Goal: Check status: Check status

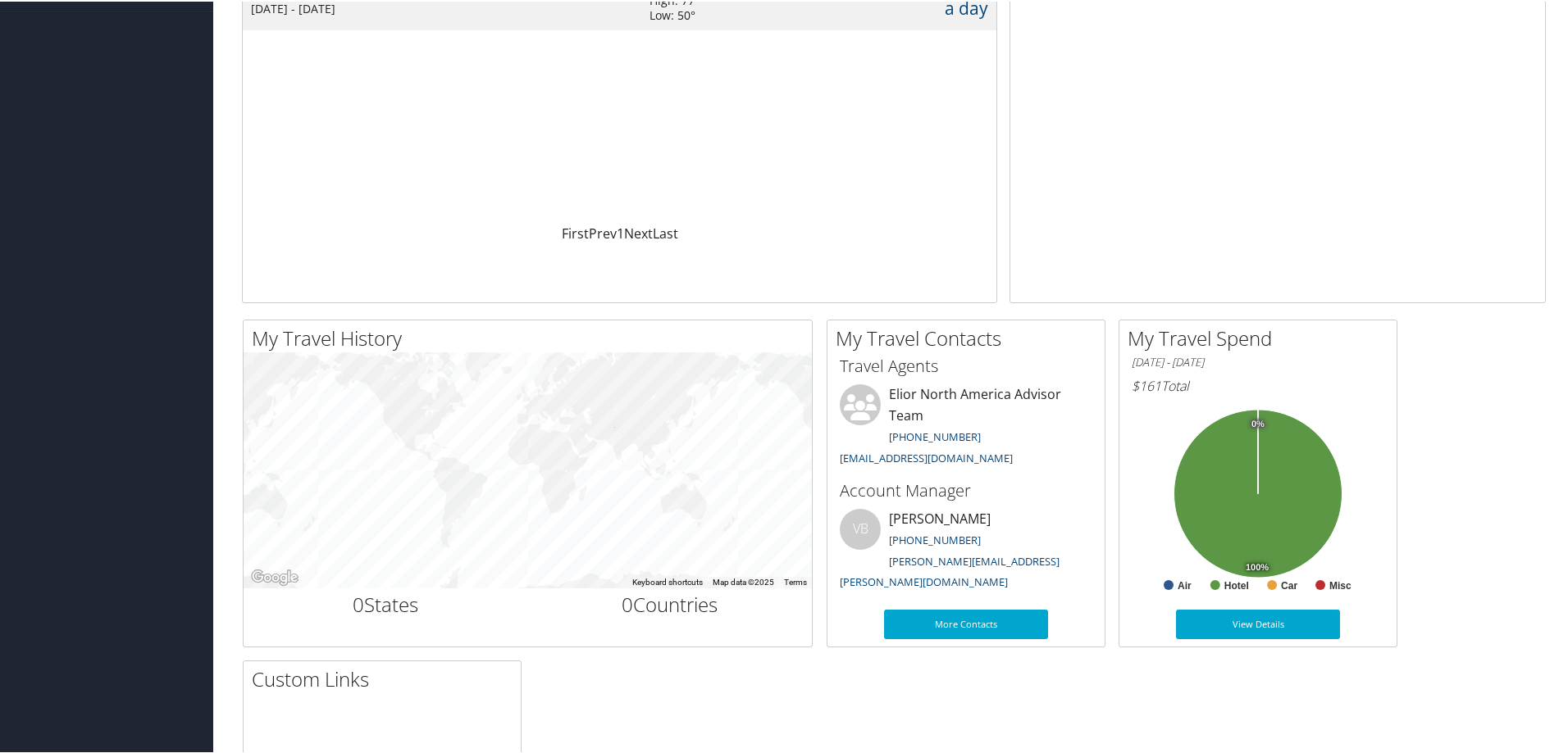
scroll to position [246, 0]
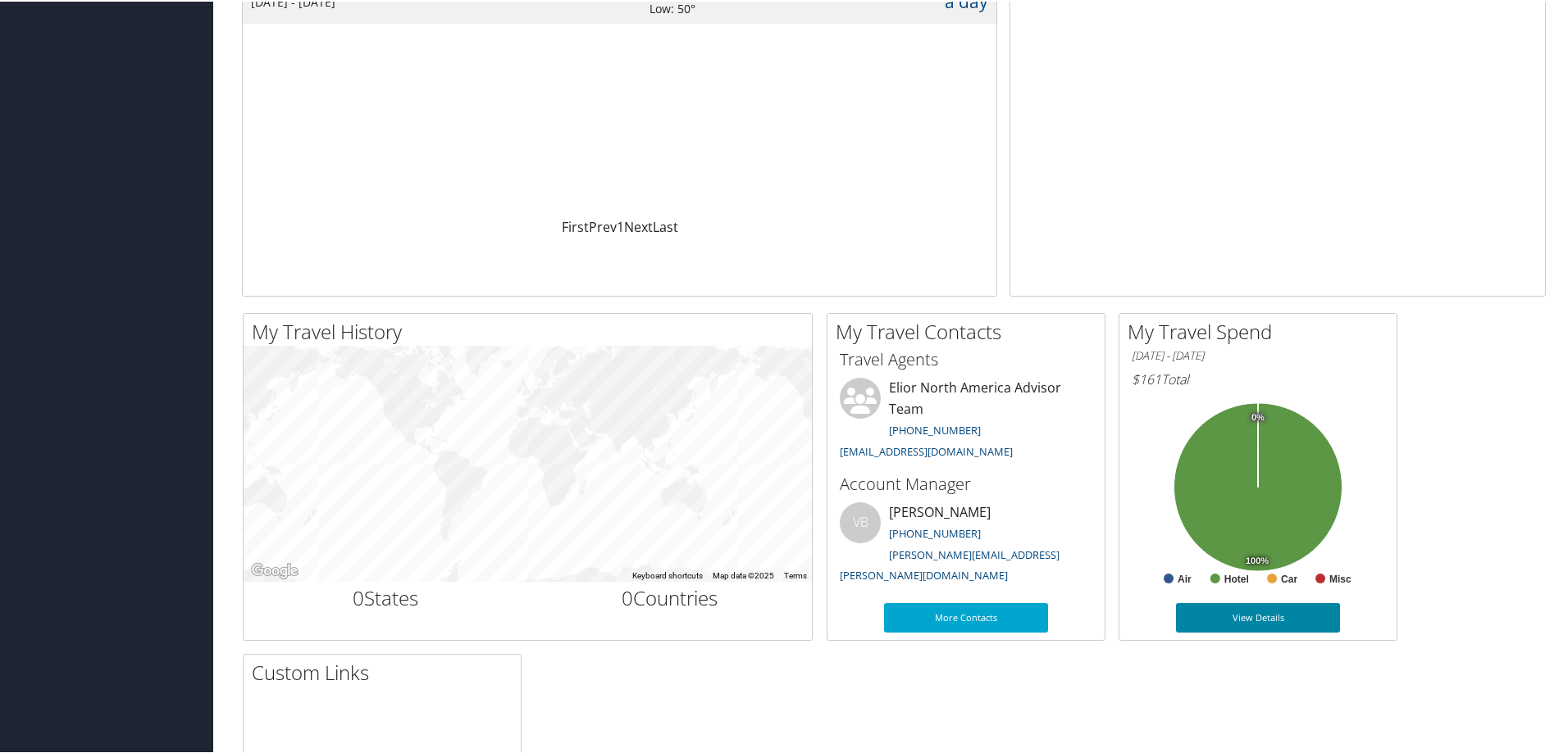
click at [1292, 623] on link "View Details" at bounding box center [1257, 616] width 164 height 30
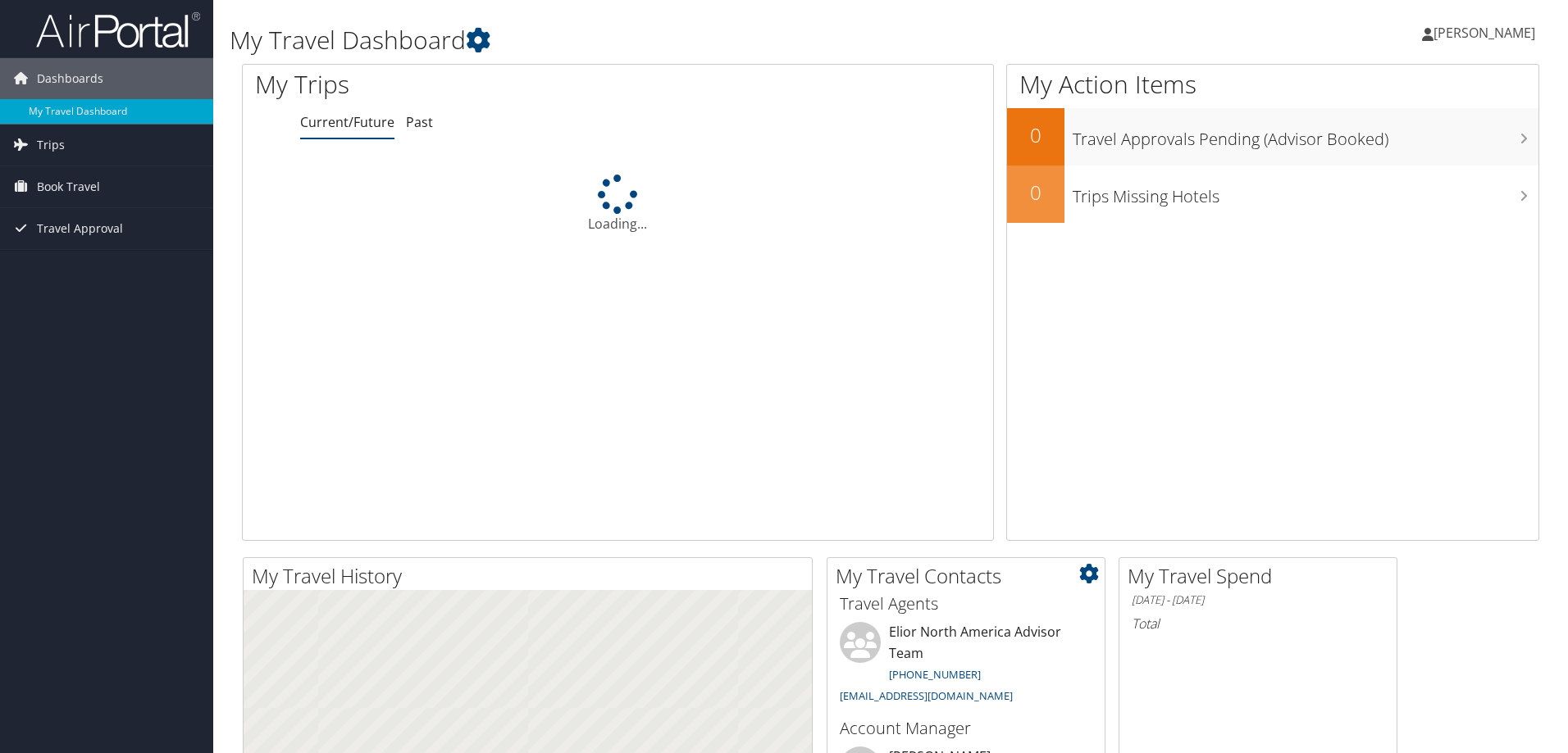
scroll to position [246, 0]
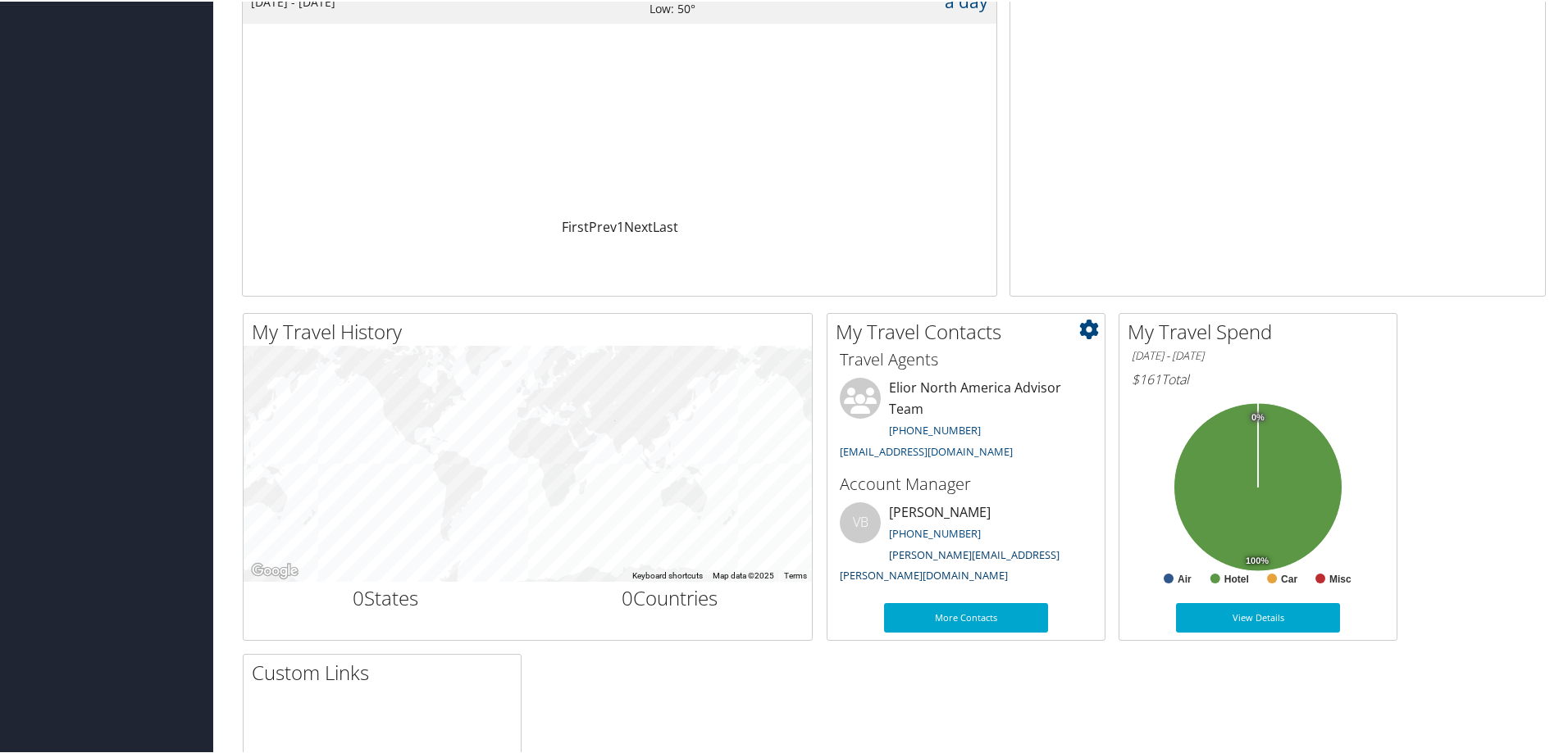
click at [953, 557] on link "valerie.buckler@cbtravel.com" at bounding box center [949, 564] width 220 height 36
click at [973, 553] on link "valerie.buckler@cbtravel.com" at bounding box center [949, 564] width 220 height 36
drag, startPoint x: 1024, startPoint y: 553, endPoint x: 890, endPoint y: 560, distance: 134.2
click at [890, 560] on li "VB Valerie Buckler 205-874-8544 valerie.buckler@cbtravel.com" at bounding box center [966, 545] width 269 height 88
click at [854, 664] on div "My Travel History Small Medium Large ← Move left → Move right ↑ Move up ↓ Move …" at bounding box center [894, 645] width 1328 height 669
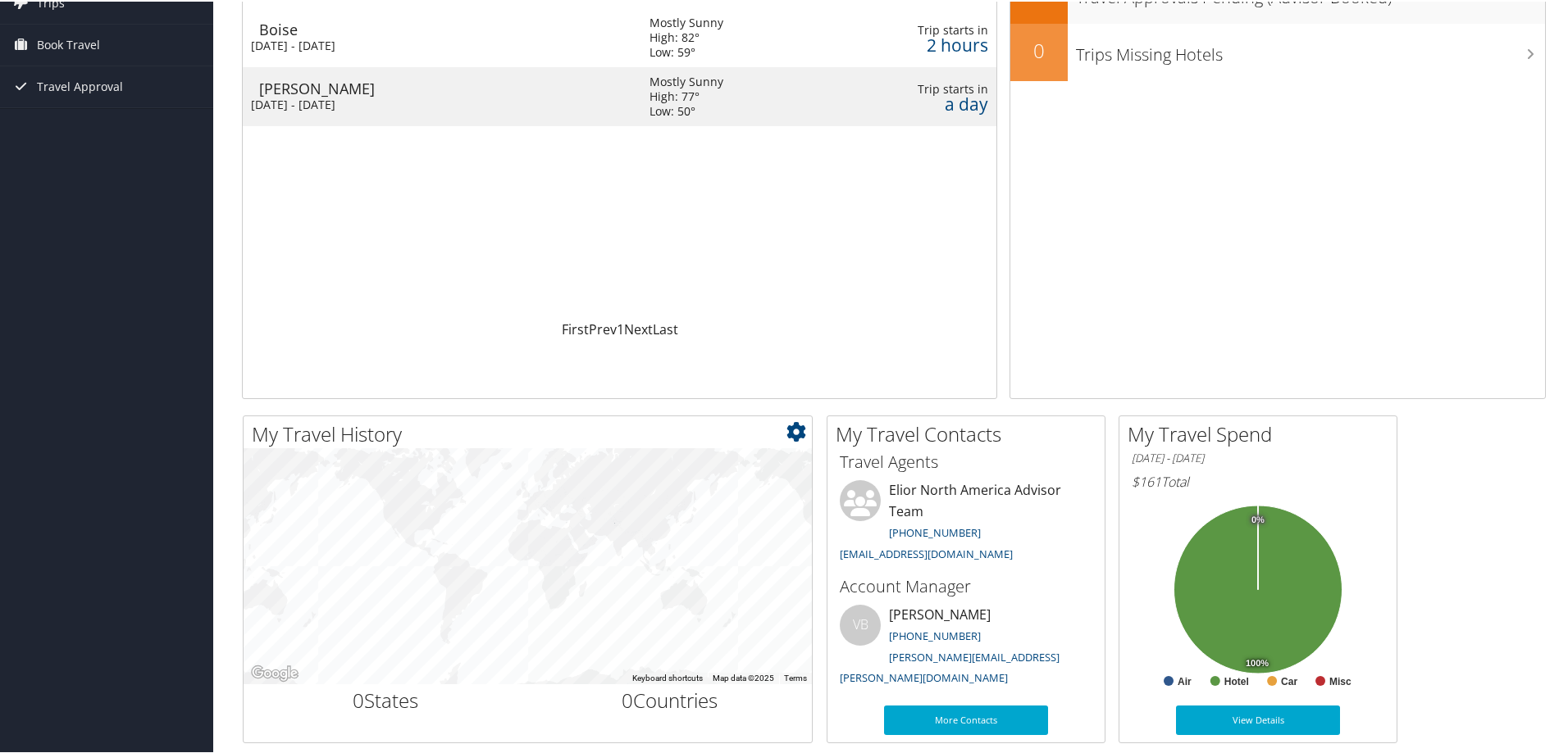
scroll to position [0, 0]
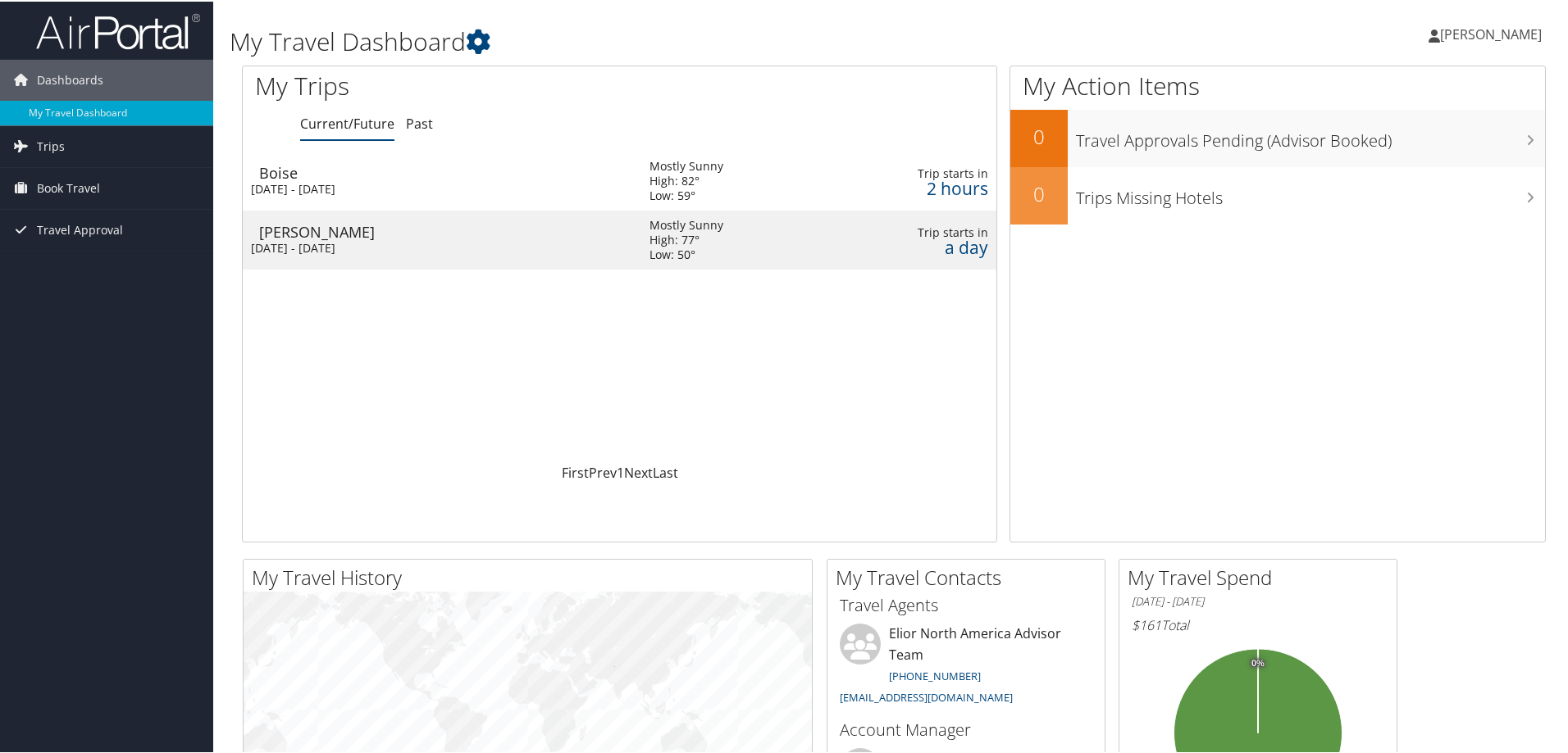
click at [287, 164] on div "Boise" at bounding box center [446, 171] width 374 height 14
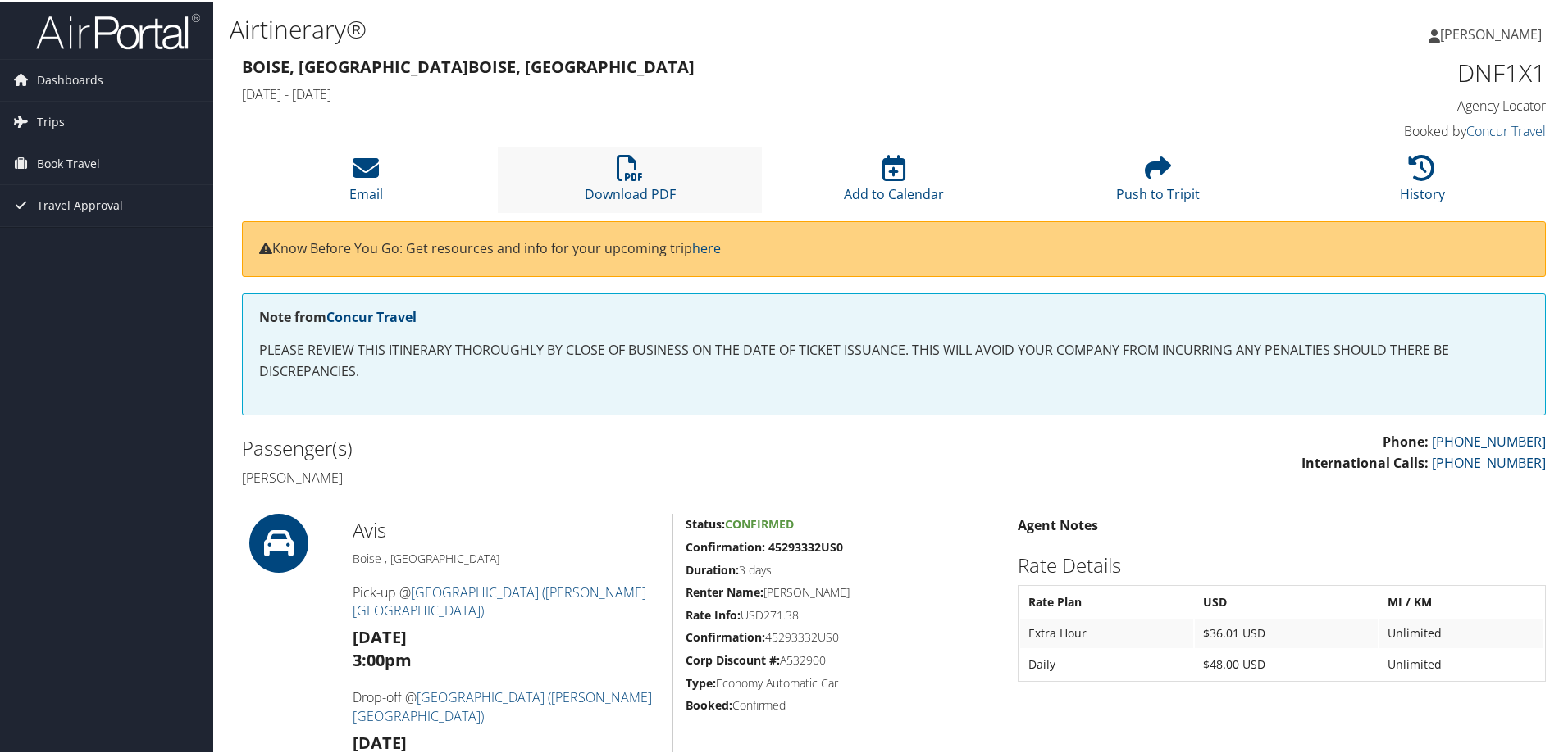
click at [665, 154] on li "Download PDF" at bounding box center [630, 179] width 264 height 66
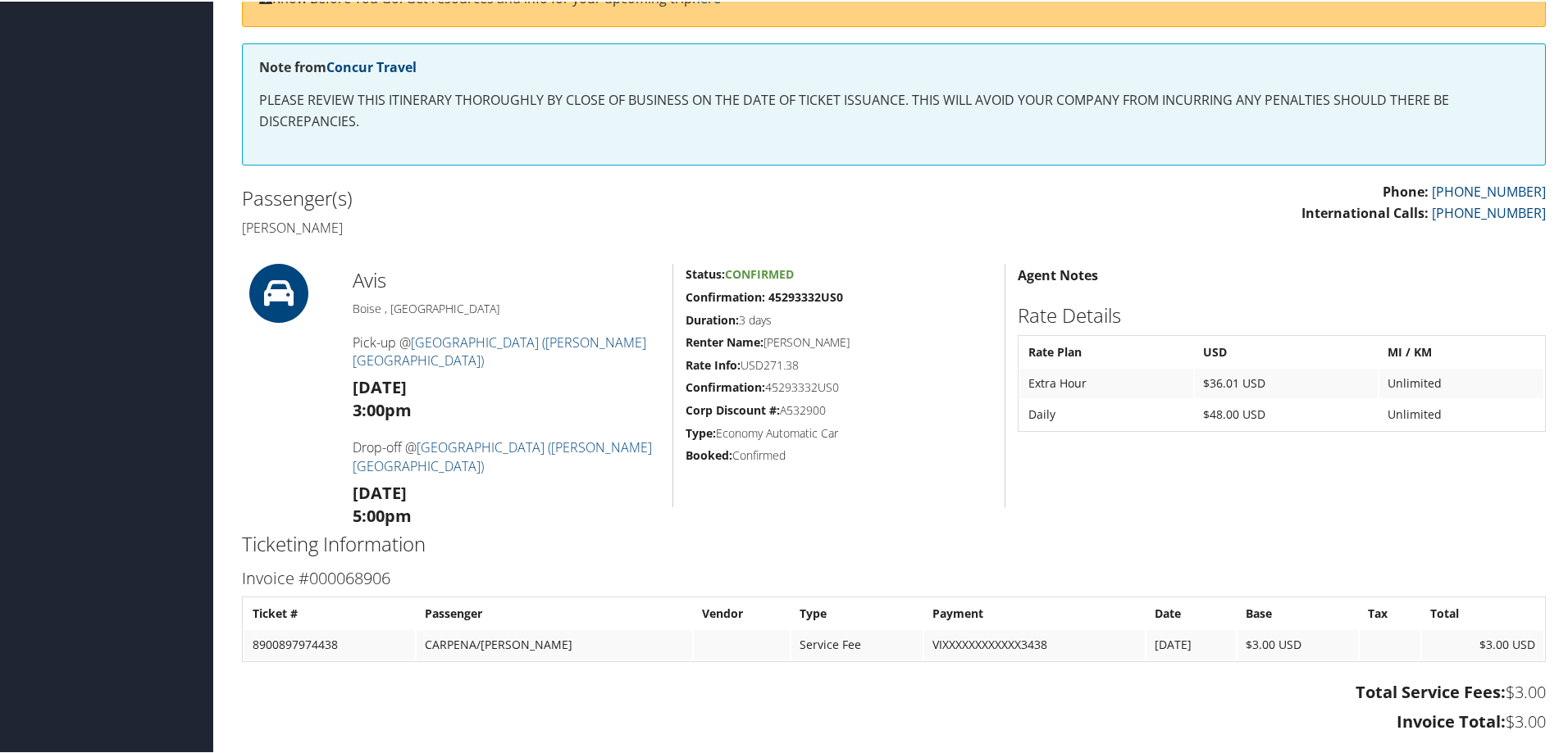
scroll to position [328, 0]
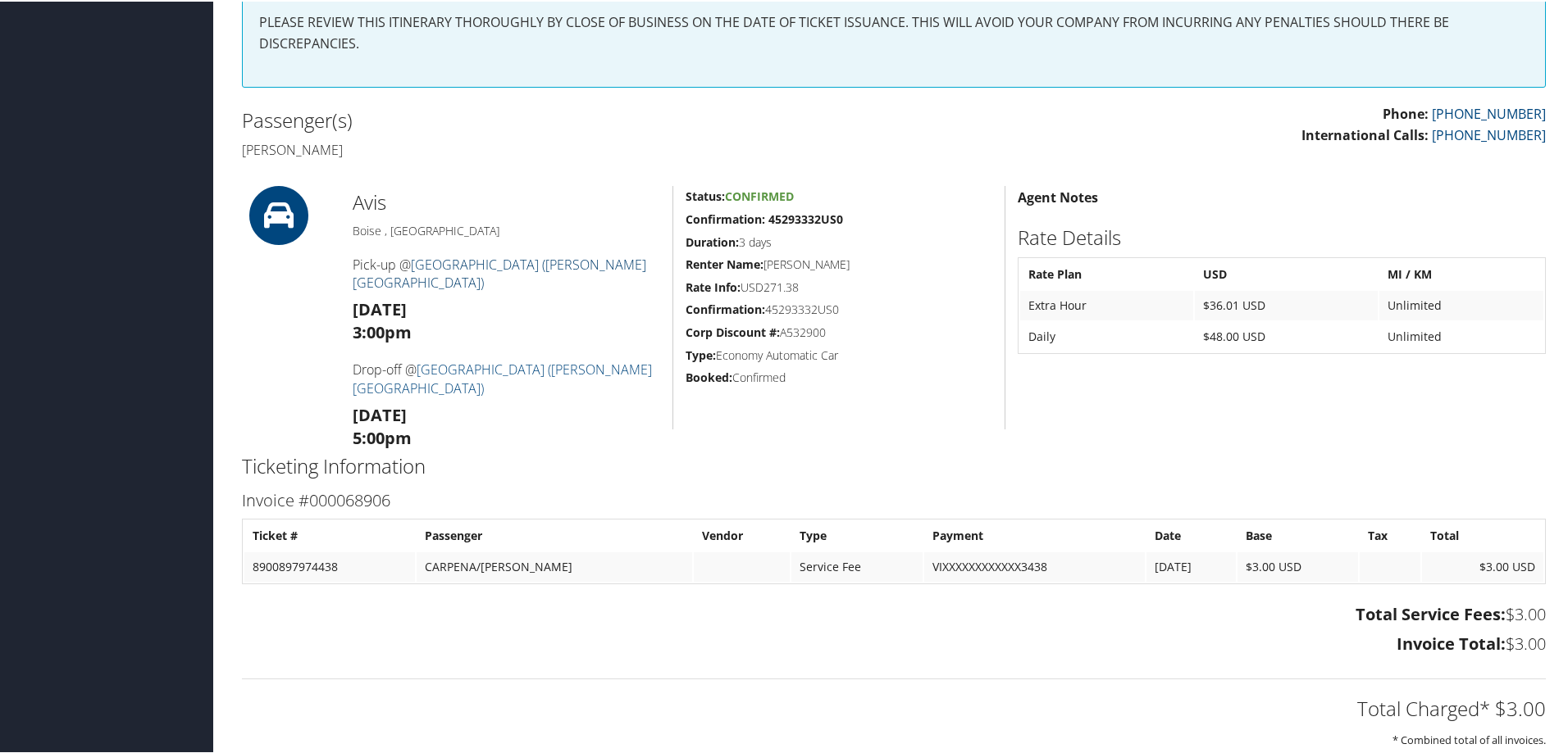
click at [498, 267] on link "Boise Air Terminal (Gowen Field)" at bounding box center [499, 272] width 294 height 36
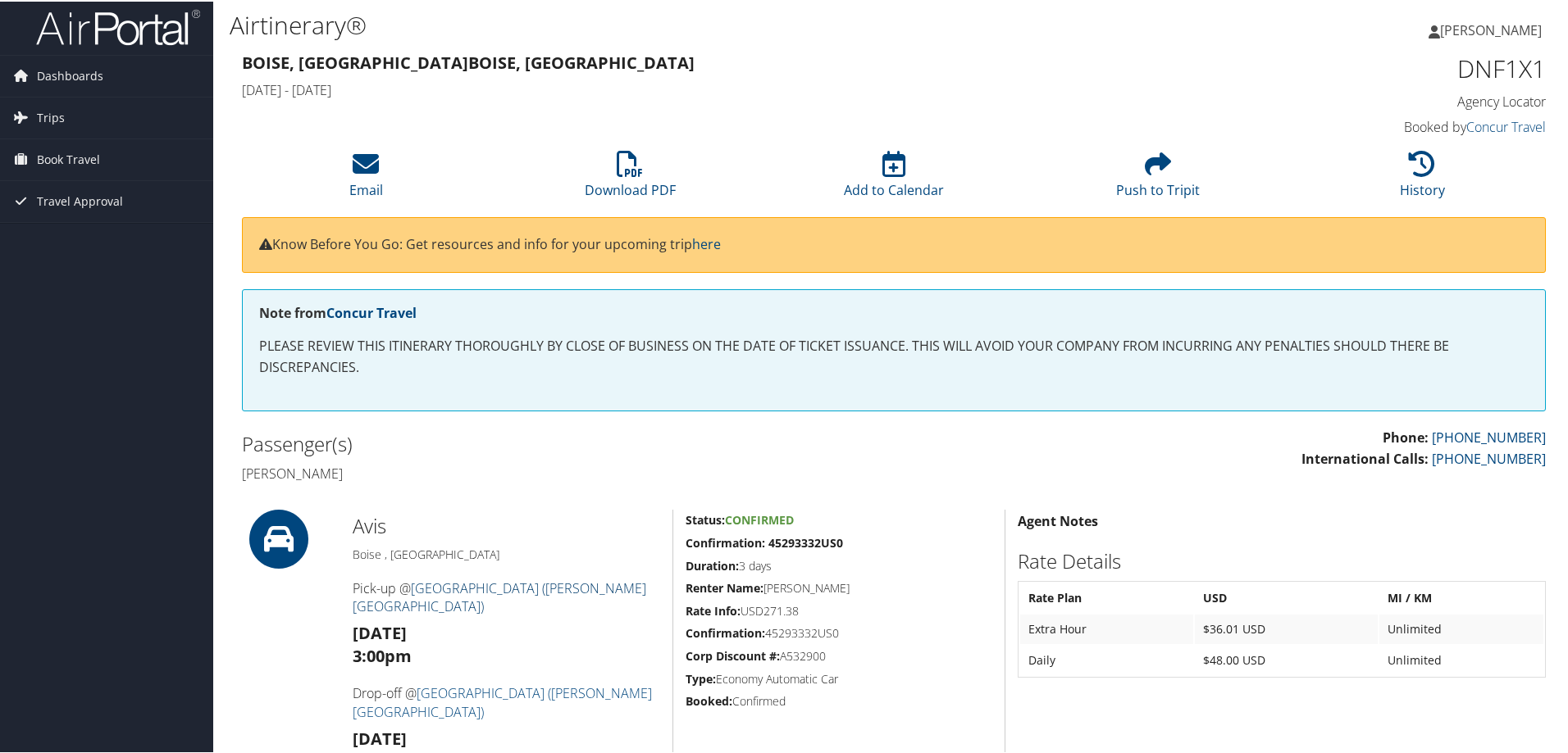
scroll to position [0, 0]
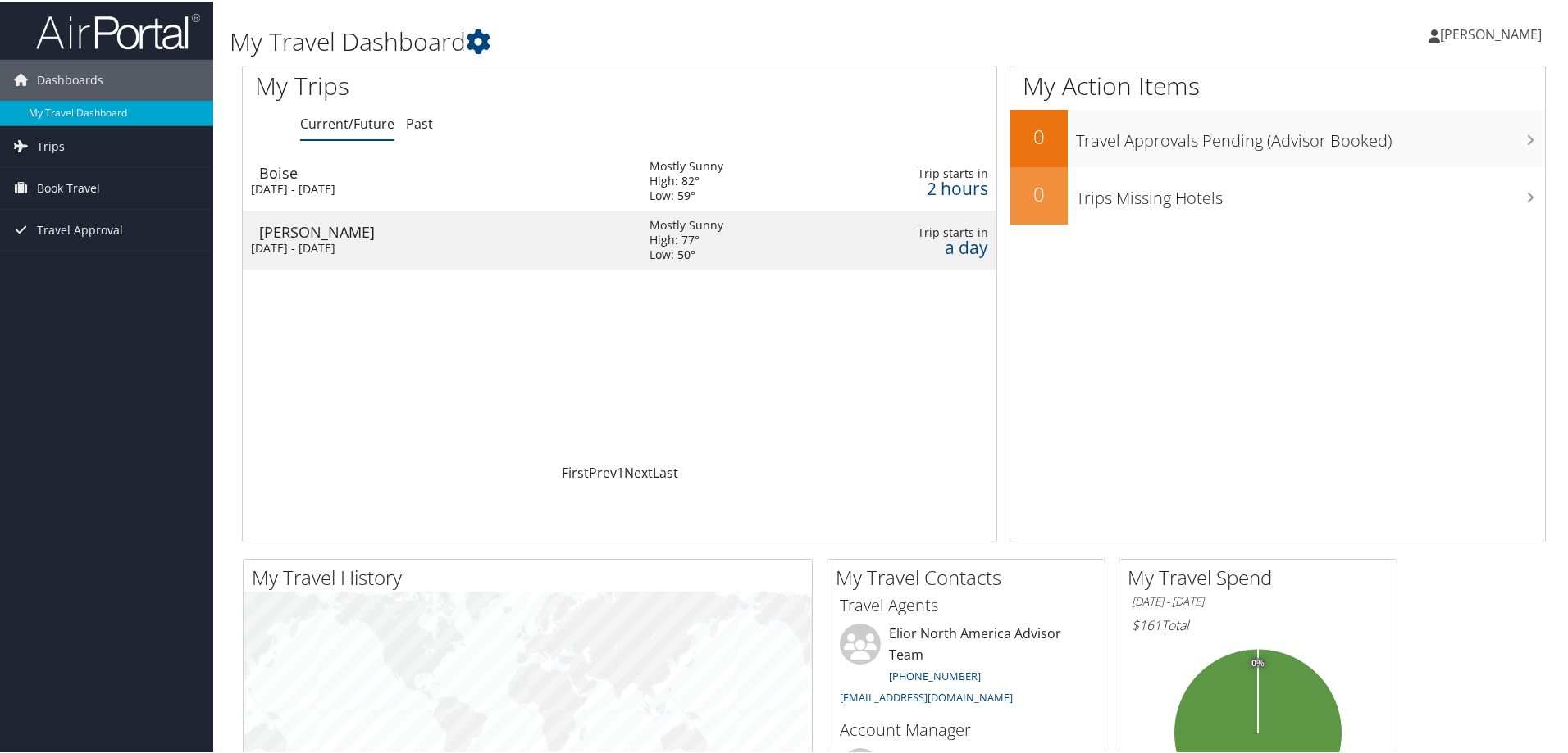
click at [293, 237] on div "[PERSON_NAME]" at bounding box center [446, 230] width 374 height 14
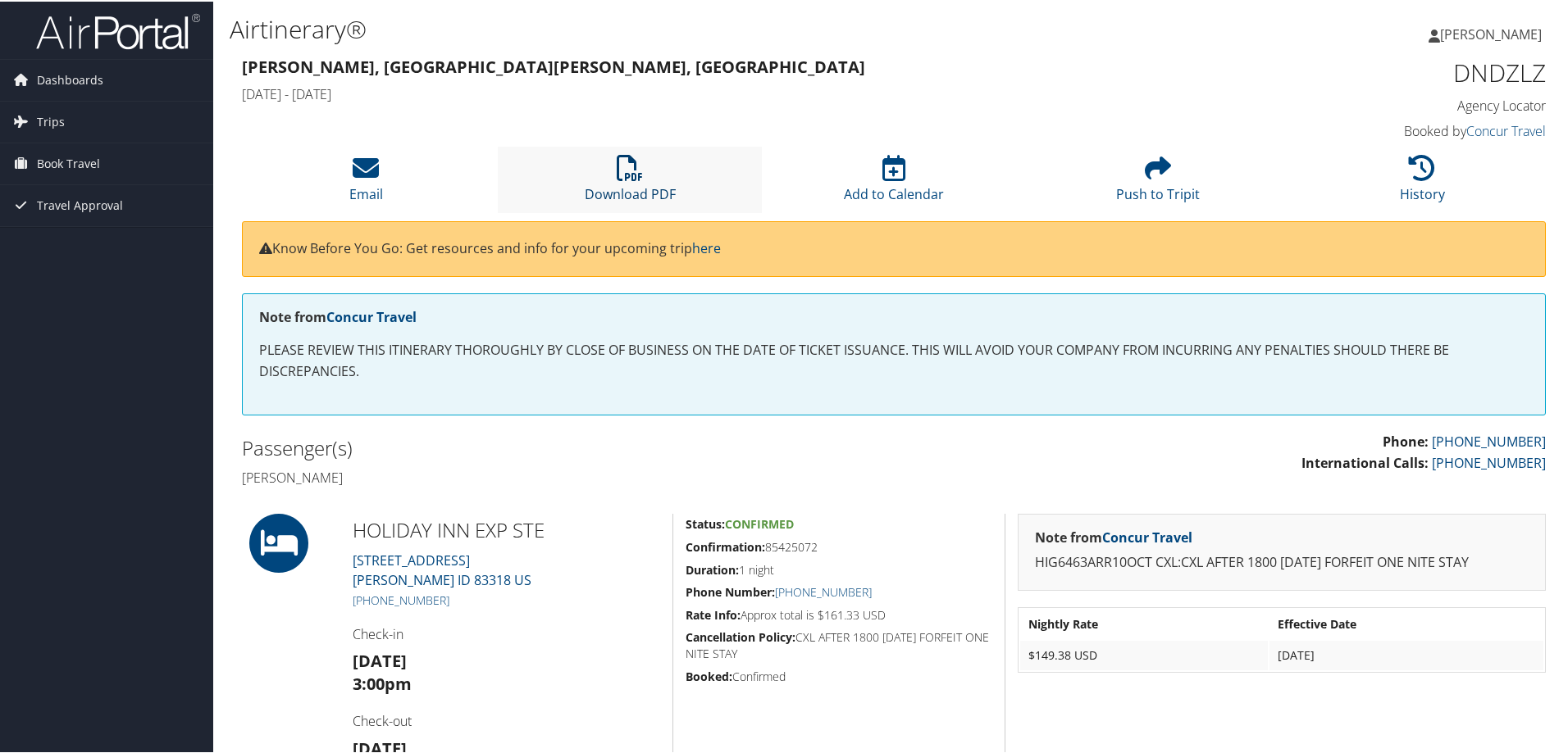
click at [630, 194] on link "Download PDF" at bounding box center [630, 182] width 91 height 39
click at [76, 78] on span "Dashboards" at bounding box center [70, 79] width 66 height 41
click at [162, 328] on div "Dashboards My Travel Dashboard Trips Current/Future Trips Past Trips Trips Miss…" at bounding box center [787, 660] width 1574 height 1320
drag, startPoint x: 37, startPoint y: 0, endPoint x: 154, endPoint y: 344, distance: 363.4
click at [154, 349] on div "Dashboards My Travel Dashboard Trips Current/Future Trips Past Trips Trips Miss…" at bounding box center [787, 660] width 1574 height 1320
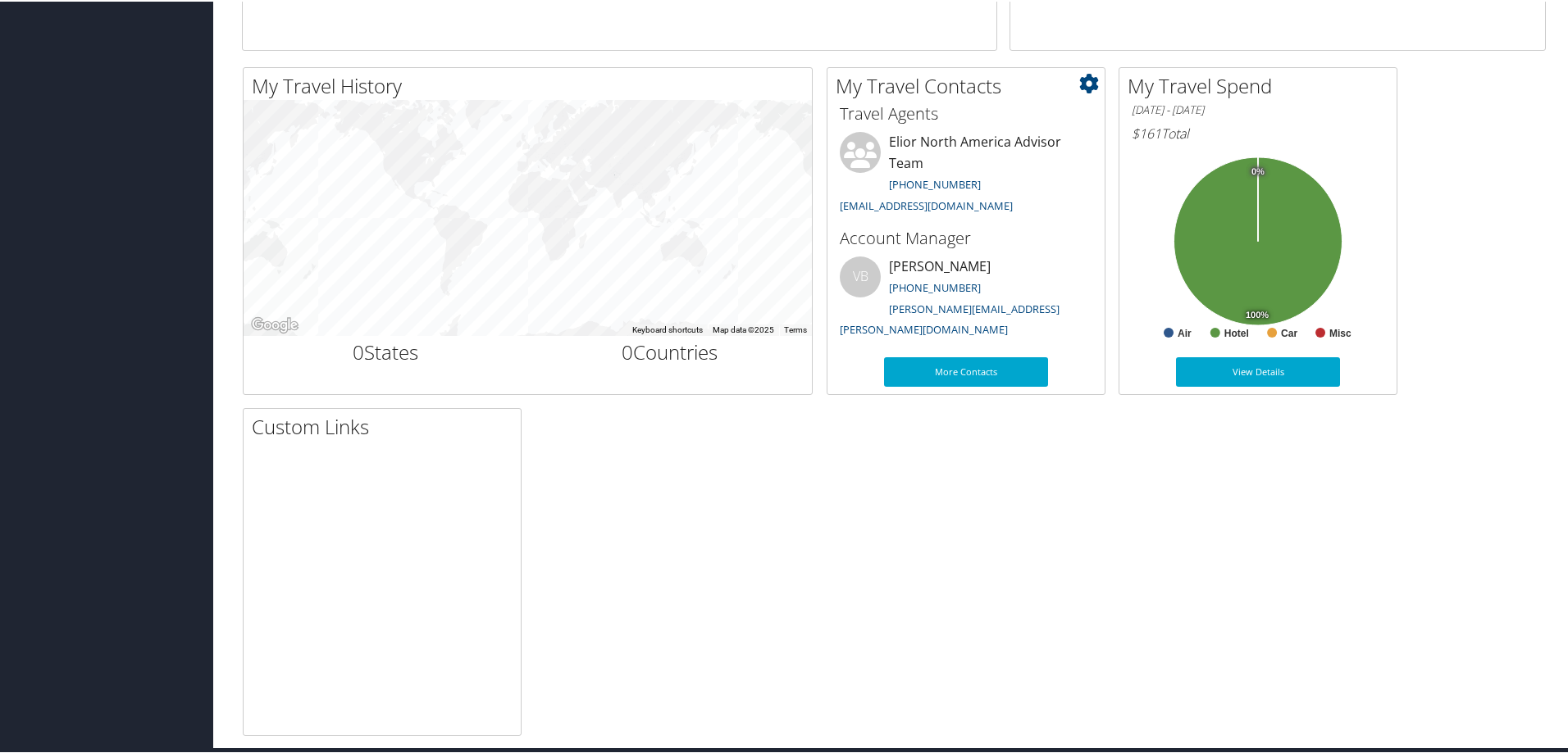
scroll to position [410, 0]
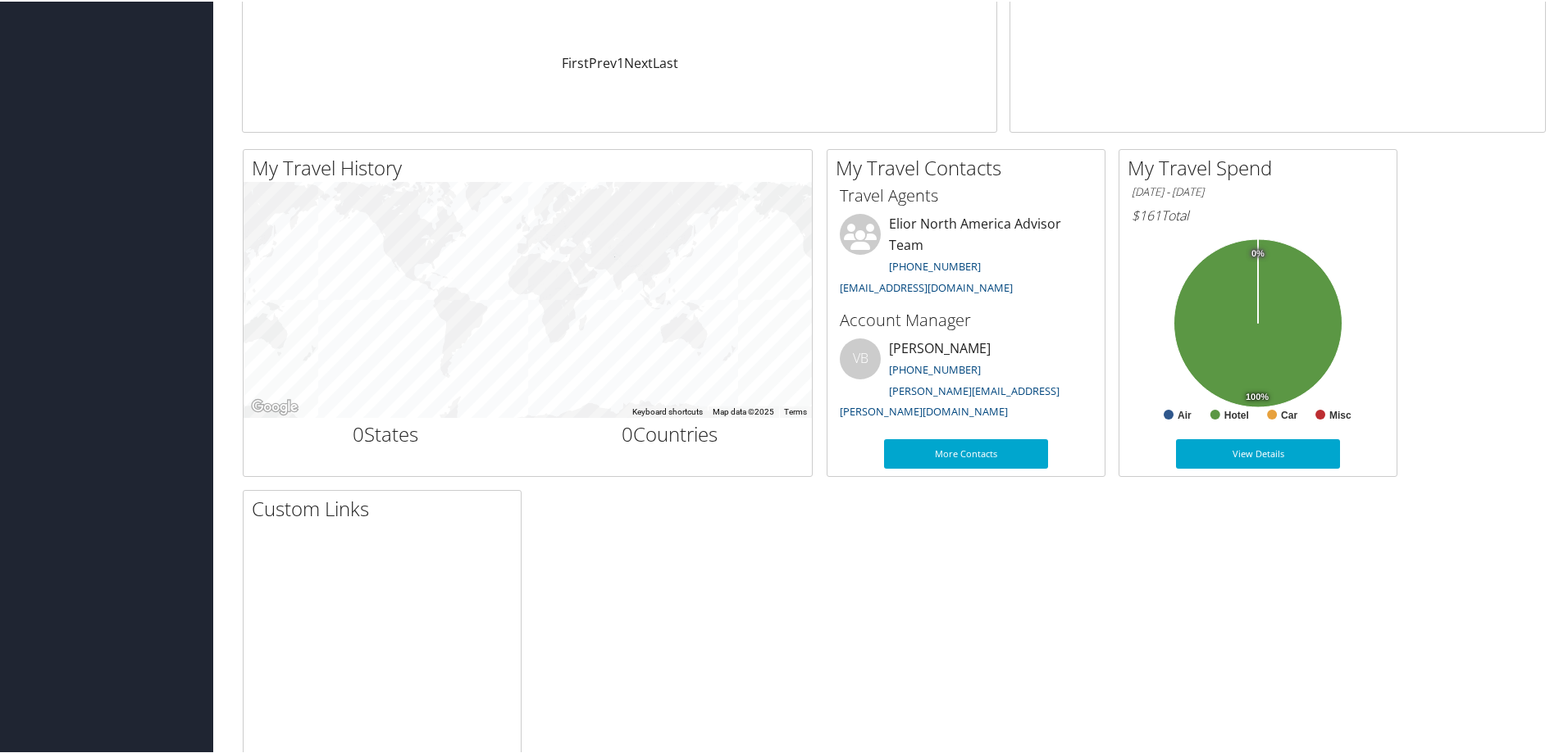
click at [1453, 639] on div "My Travel History Small Medium Large ← Move left → Move right ↑ Move up ↓ Move …" at bounding box center [894, 481] width 1328 height 669
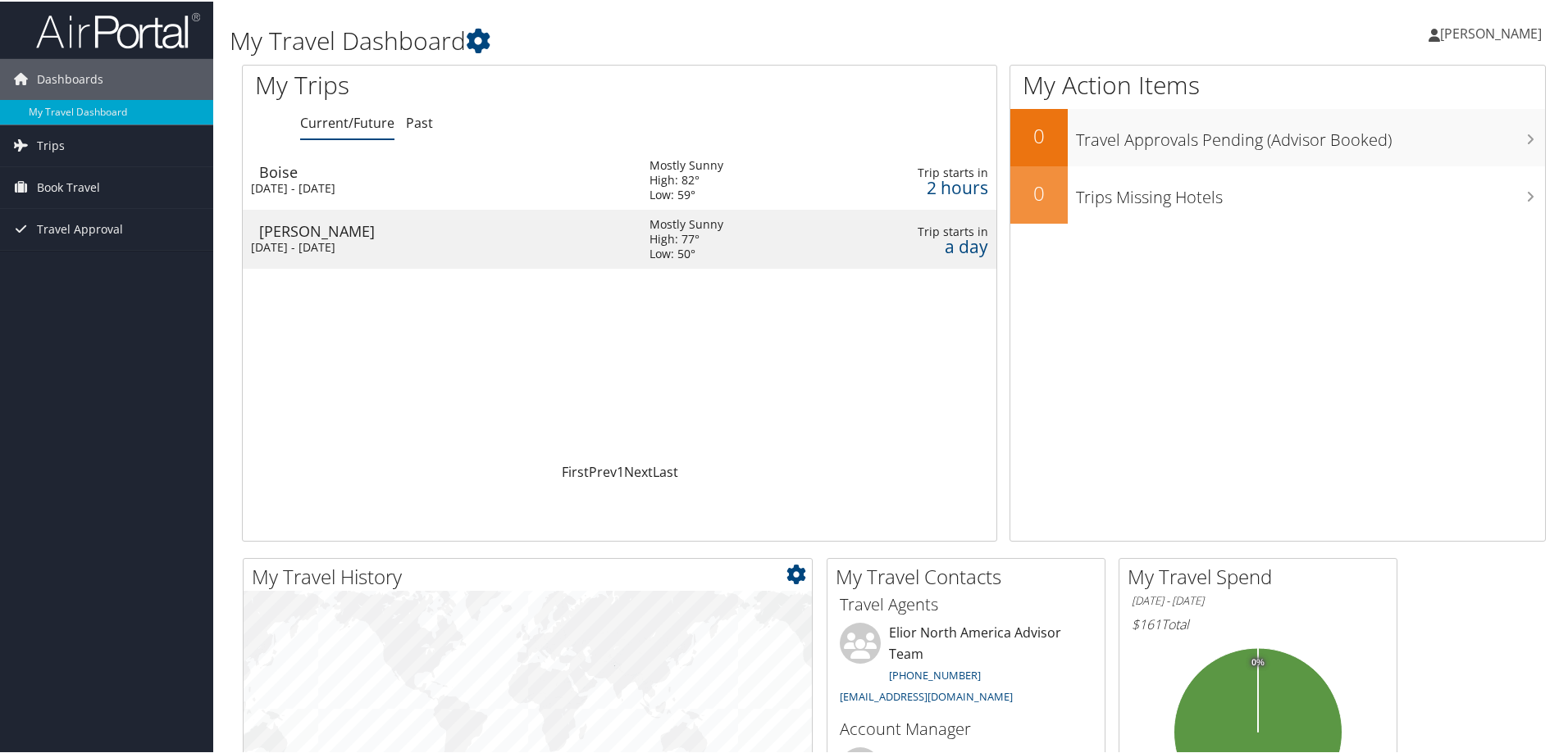
scroll to position [0, 0]
click at [292, 164] on div "Boise" at bounding box center [446, 171] width 374 height 14
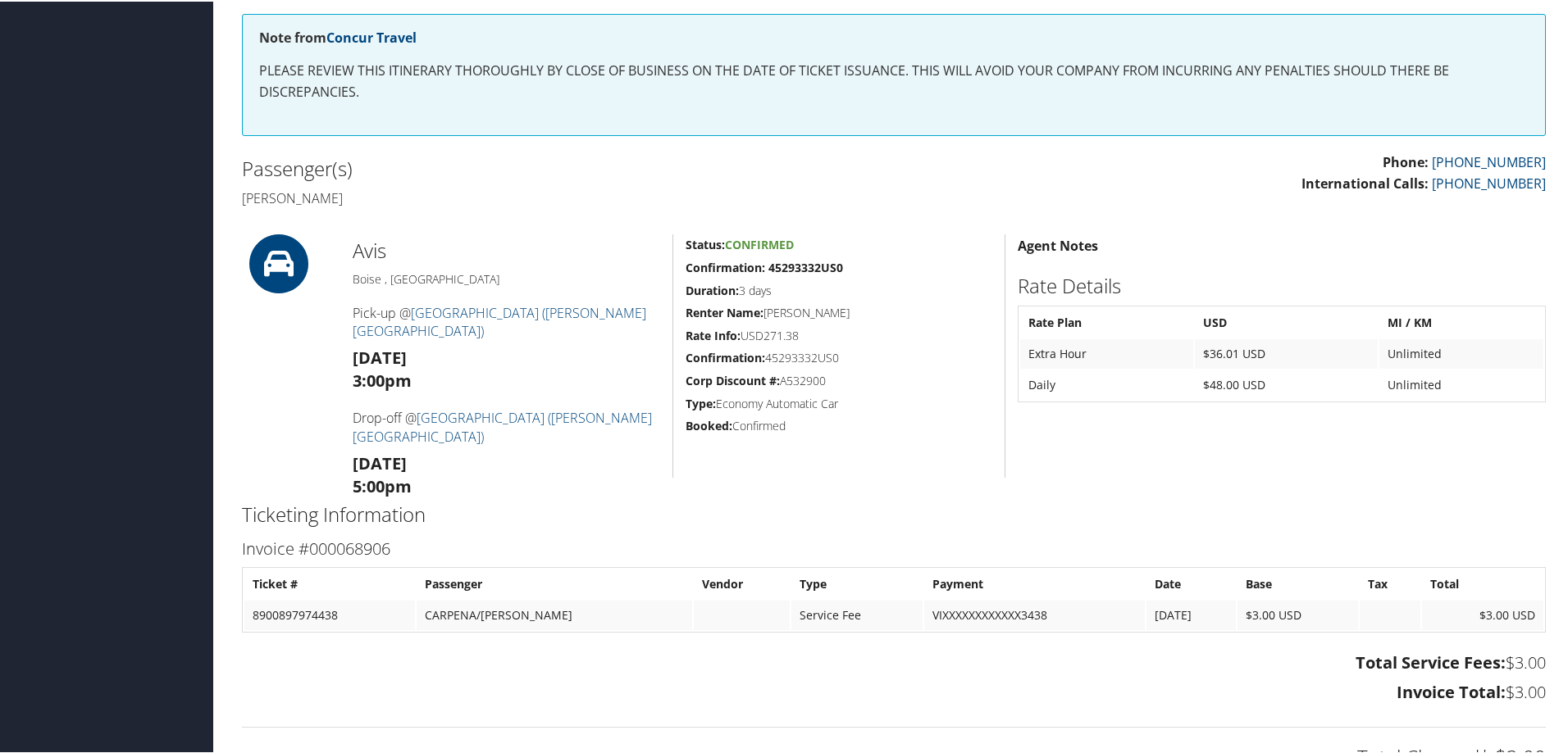
scroll to position [197, 0]
